Goal: Submit feedback/report problem

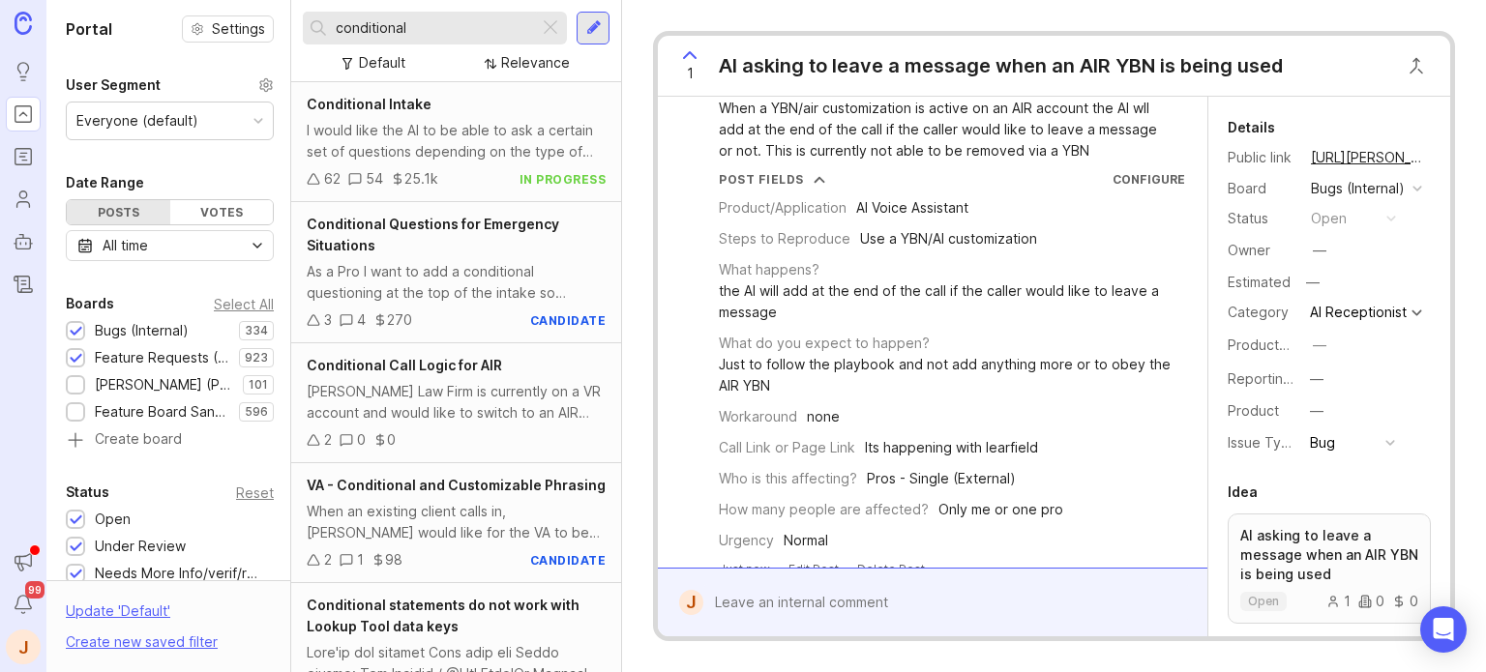
scroll to position [68, 0]
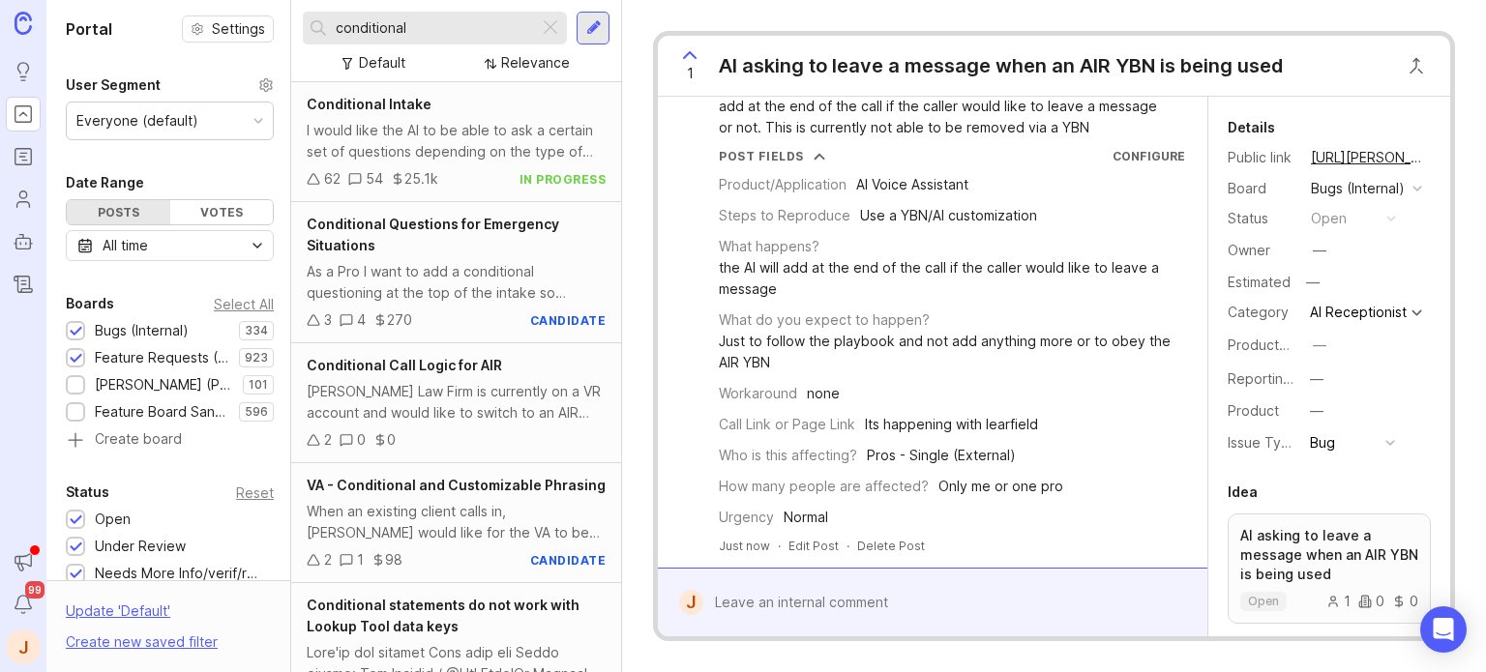
click at [818, 593] on div at bounding box center [946, 602] width 487 height 37
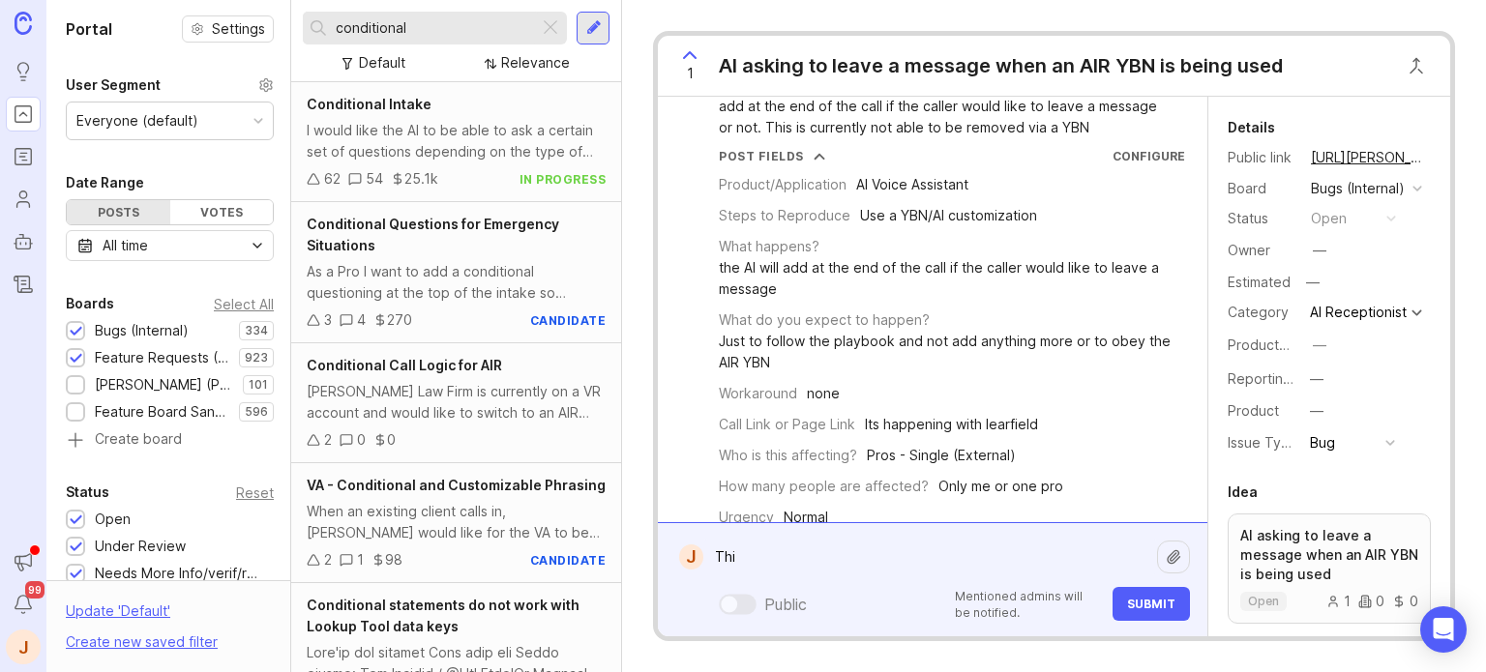
type textarea "This"
paste textarea "[URL][PERSON_NAME]"
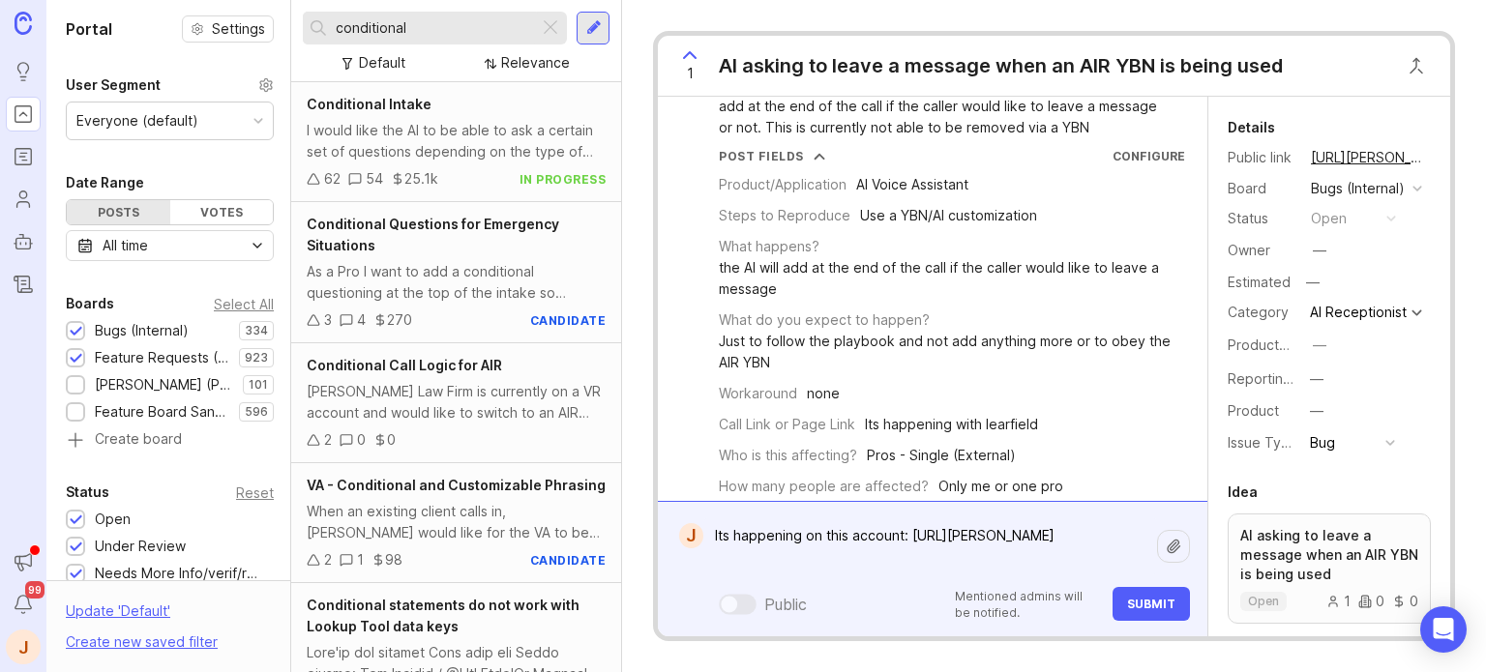
type textarea "Its happening on this account: https://agent.smith.ai/pro/company/12715/"
drag, startPoint x: 1110, startPoint y: 612, endPoint x: 1120, endPoint y: 611, distance: 10.7
click at [1111, 612] on div "Mentioned admins will be notified. Submit" at bounding box center [1066, 604] width 247 height 34
click at [1129, 609] on span "Submit" at bounding box center [1151, 604] width 48 height 15
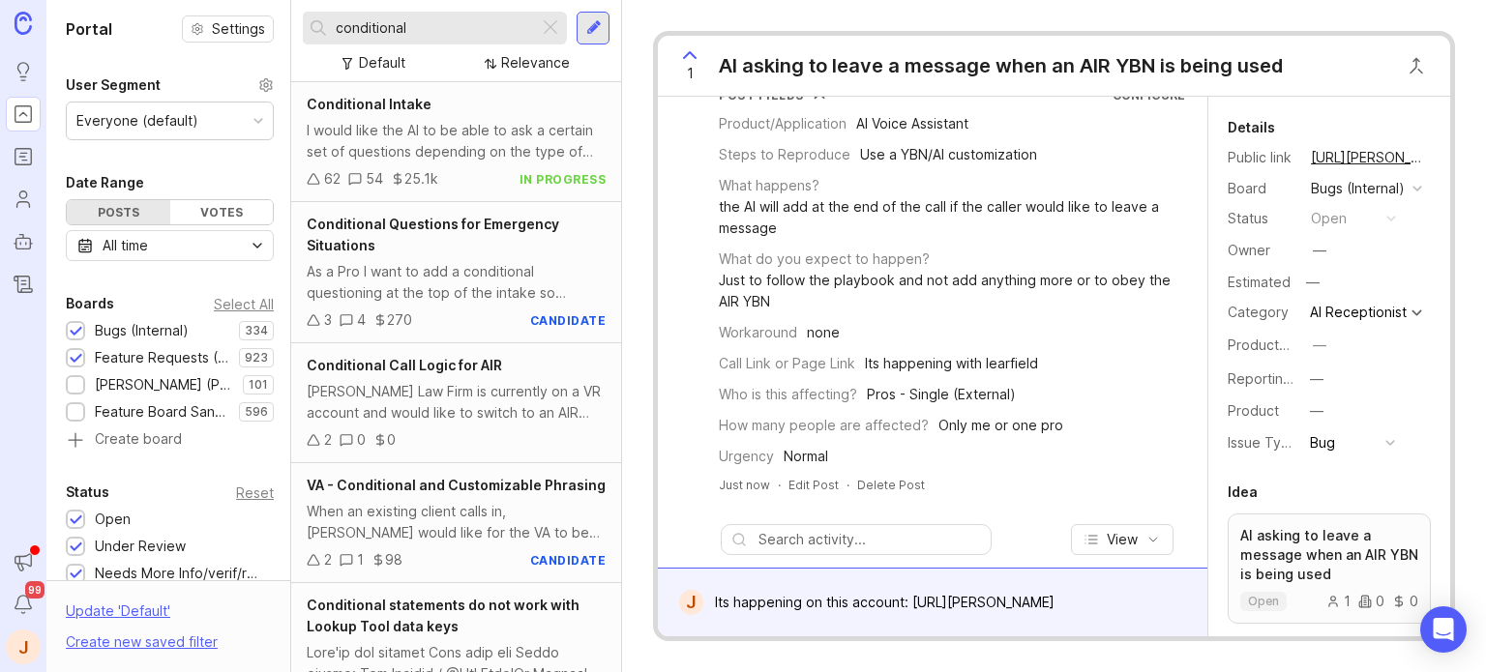
scroll to position [0, 0]
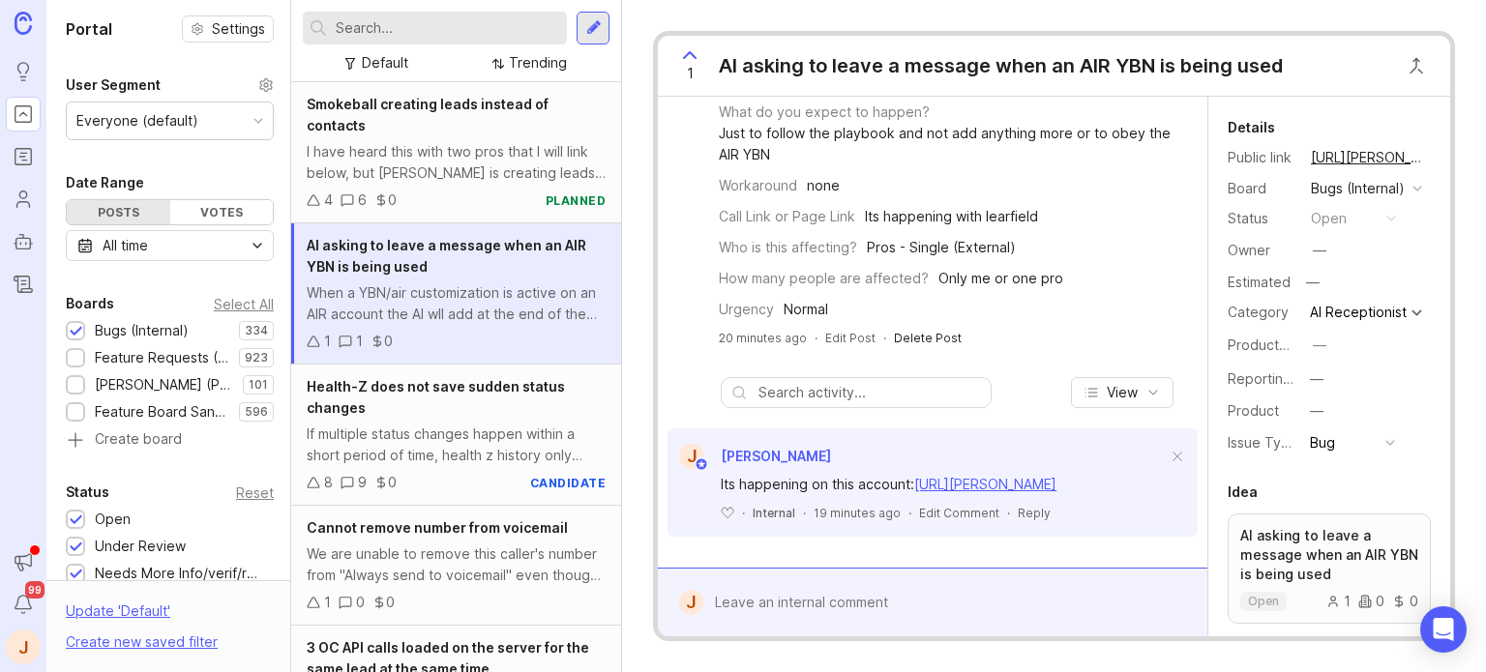
scroll to position [295, 0]
